Goal: Information Seeking & Learning: Compare options

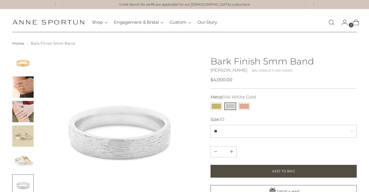
click at [28, 120] on img "Change image to image 3" at bounding box center [22, 111] width 21 height 21
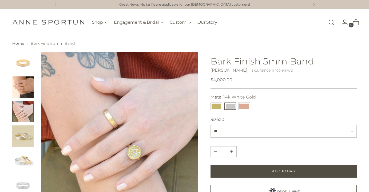
click at [22, 90] on img "Change image to image 2" at bounding box center [22, 87] width 21 height 21
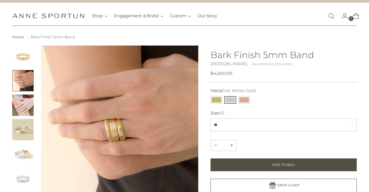
scroll to position [11, 0]
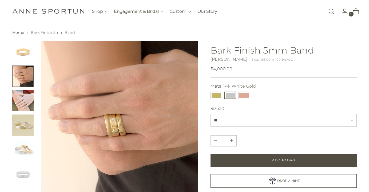
click at [17, 149] on img "Change image to image 5" at bounding box center [22, 149] width 21 height 21
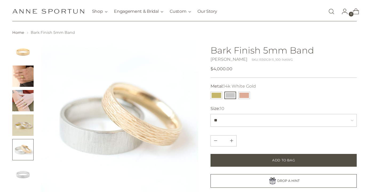
click at [21, 174] on img "Change image to image 6" at bounding box center [22, 174] width 21 height 21
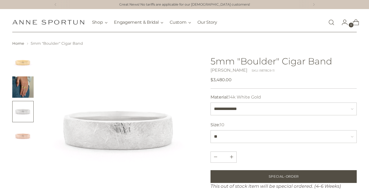
scroll to position [0, 0]
click at [26, 84] on img "Change image to image 2" at bounding box center [22, 86] width 21 height 21
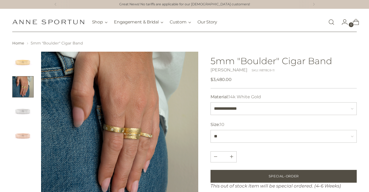
click at [20, 130] on img "Change image to image 4" at bounding box center [22, 135] width 21 height 21
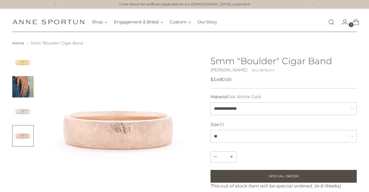
click at [23, 114] on img "Change image to image 3" at bounding box center [22, 111] width 21 height 21
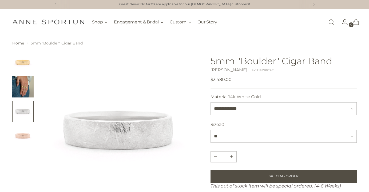
click at [24, 81] on img "Change image to image 2" at bounding box center [22, 86] width 21 height 21
